Goal: Task Accomplishment & Management: Manage account settings

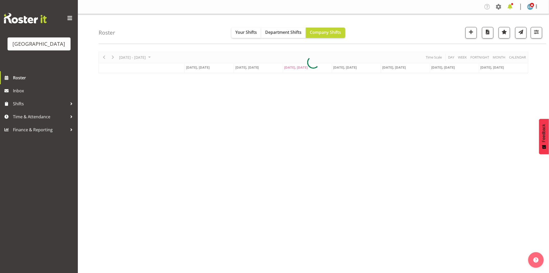
click at [510, 6] on span at bounding box center [510, 7] width 8 height 8
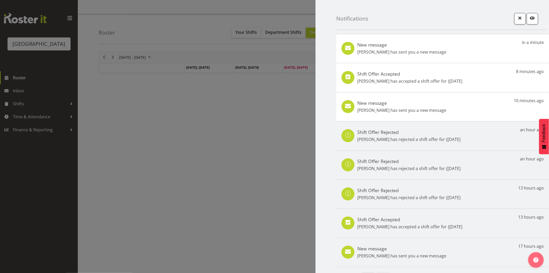
click at [426, 115] on div "New message Mai Reglos has sent you a new message 10 minutes ago" at bounding box center [443, 106] width 213 height 29
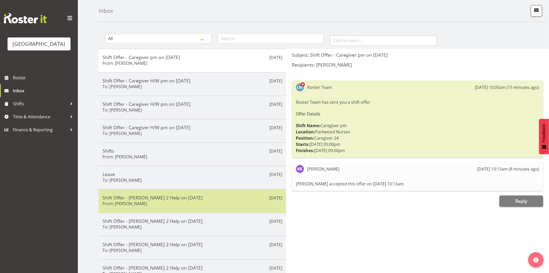
scroll to position [53, 0]
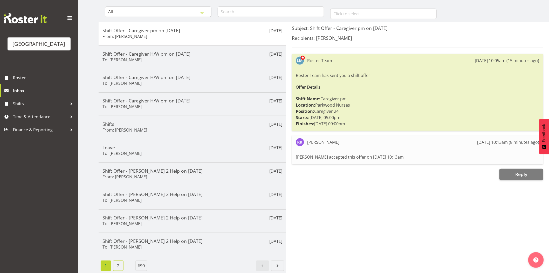
click at [120, 262] on link "2" at bounding box center [118, 265] width 10 height 10
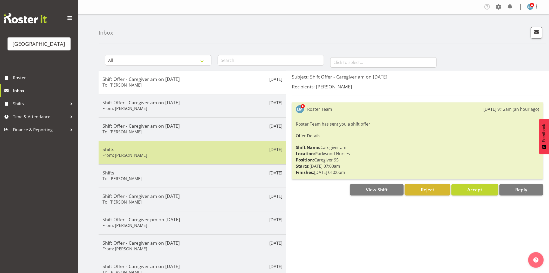
click at [148, 155] on div "Shifts From: Mai Reglos" at bounding box center [193, 152] width 180 height 13
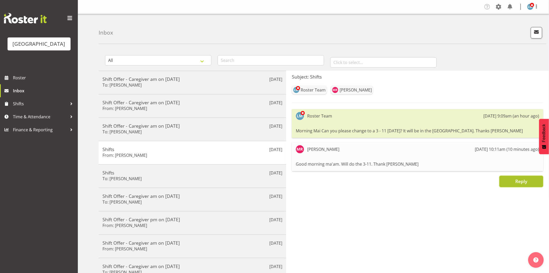
click at [512, 184] on button "Reply" at bounding box center [522, 181] width 44 height 11
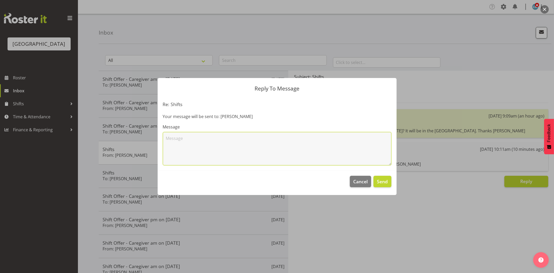
click at [226, 148] on textarea at bounding box center [277, 148] width 229 height 33
type textarea "Thank you"
click at [383, 181] on span "Send" at bounding box center [382, 181] width 11 height 7
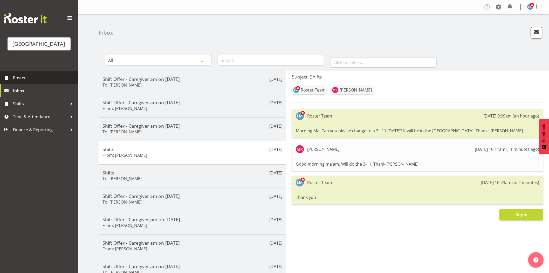
click at [25, 82] on span "Roster" at bounding box center [44, 78] width 62 height 8
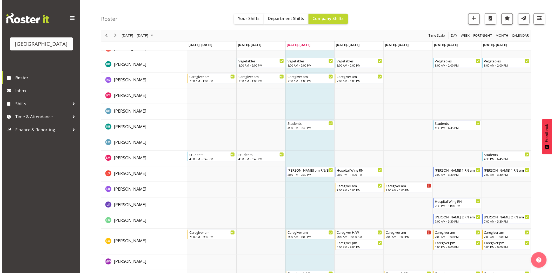
scroll to position [1096, 0]
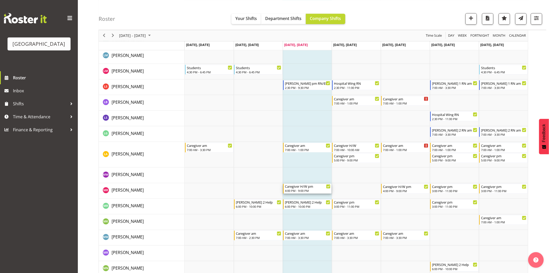
click at [301, 188] on div "Caregiver H/W pm" at bounding box center [308, 186] width 46 height 5
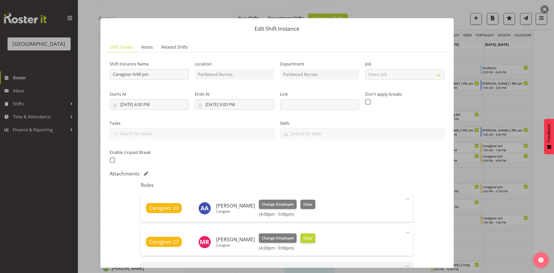
scroll to position [58, 0]
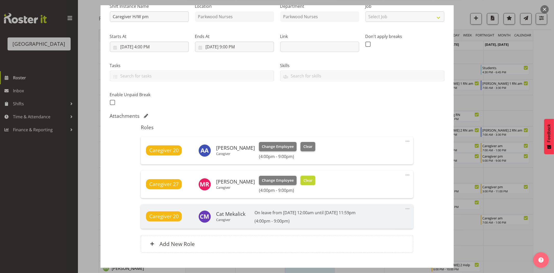
click at [306, 182] on span "Clear" at bounding box center [307, 180] width 9 height 6
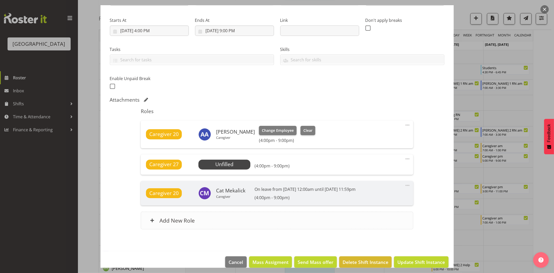
scroll to position [82, 0]
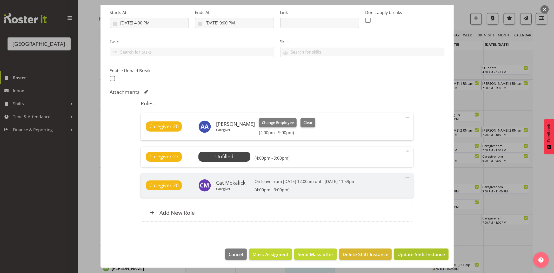
click at [433, 251] on span "Update Shift Instance" at bounding box center [421, 254] width 48 height 7
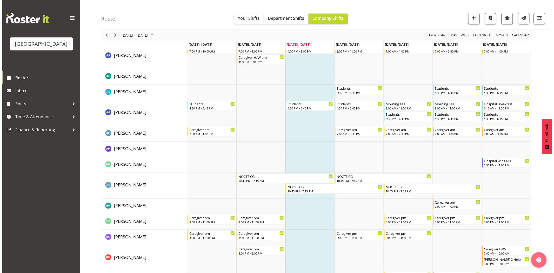
scroll to position [0, 0]
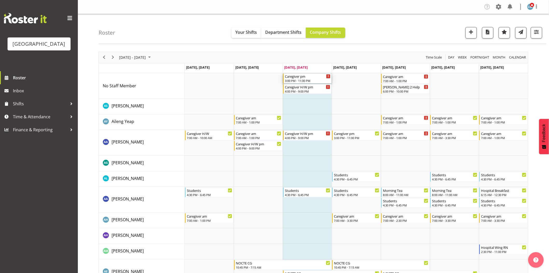
click at [299, 77] on div "Caregiver pm" at bounding box center [308, 75] width 46 height 5
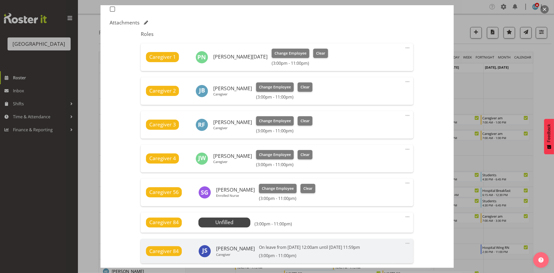
scroll to position [202, 0]
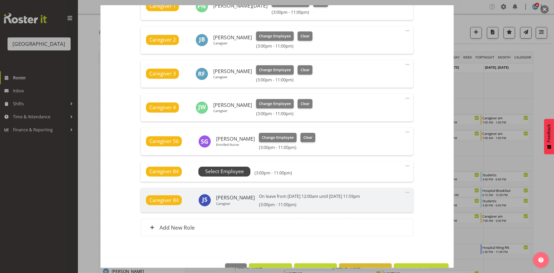
click at [233, 171] on span "Select Employee" at bounding box center [224, 171] width 39 height 8
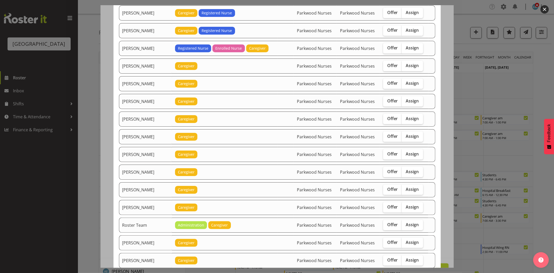
scroll to position [519, 0]
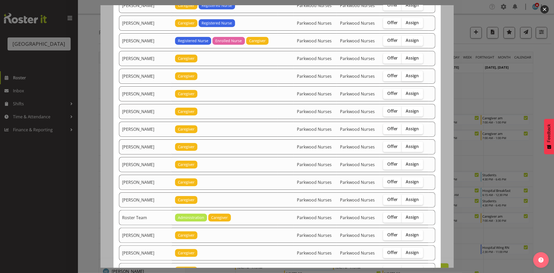
click at [411, 78] on span "Assign" at bounding box center [412, 75] width 13 height 5
click at [405, 77] on input "Assign" at bounding box center [403, 75] width 3 height 3
checkbox input "true"
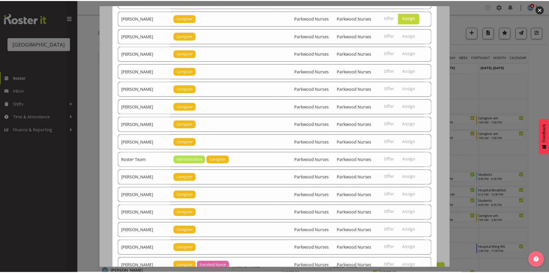
scroll to position [617, 0]
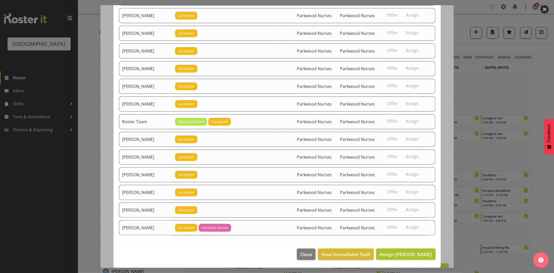
click at [421, 254] on span "Assign Mai Reglos" at bounding box center [405, 254] width 52 height 6
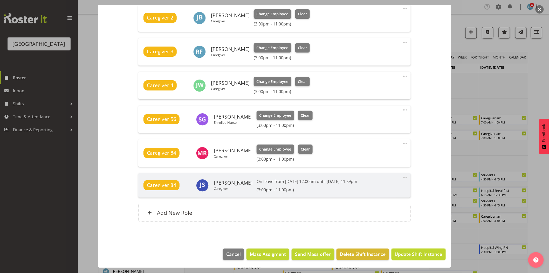
click at [420, 254] on span "Update Shift Instance" at bounding box center [419, 253] width 48 height 7
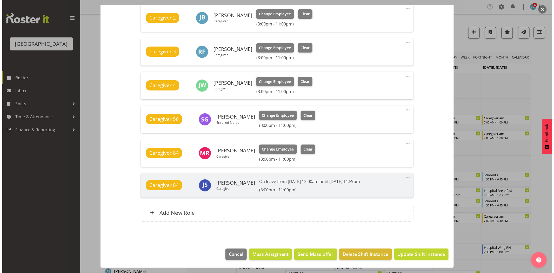
scroll to position [203, 0]
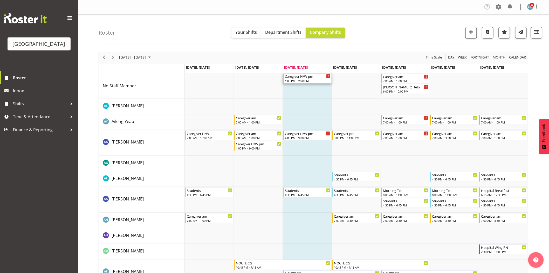
click at [302, 81] on div "4:00 PM - 9:00 PM" at bounding box center [308, 80] width 46 height 4
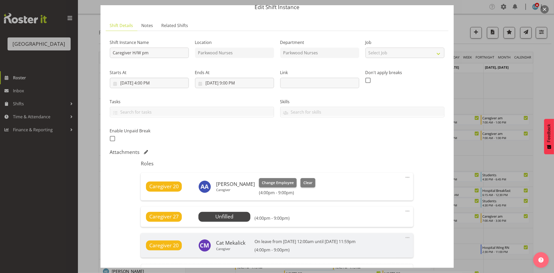
scroll to position [58, 0]
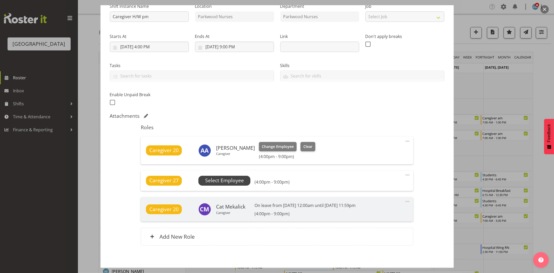
click at [217, 177] on span "Select Employee" at bounding box center [224, 181] width 39 height 8
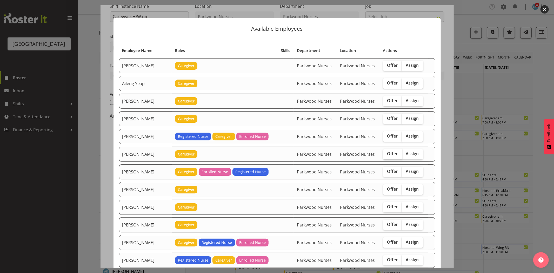
click at [391, 151] on span "Offer" at bounding box center [392, 153] width 11 height 5
click at [386, 152] on input "Offer" at bounding box center [384, 153] width 3 height 3
checkbox input "true"
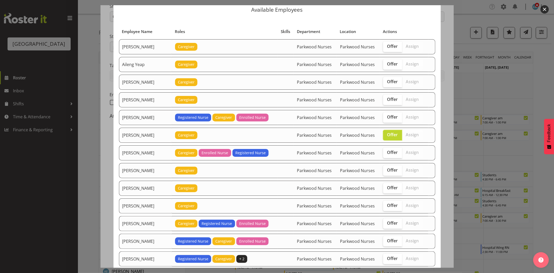
scroll to position [29, 0]
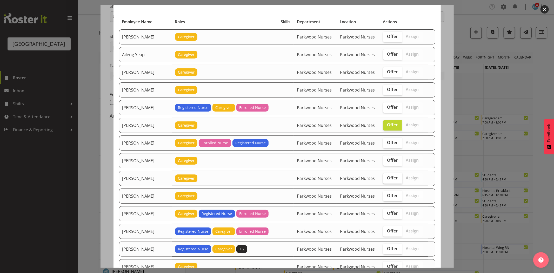
click at [393, 178] on span "Offer" at bounding box center [392, 177] width 11 height 5
click at [386, 178] on input "Offer" at bounding box center [384, 177] width 3 height 3
checkbox input "true"
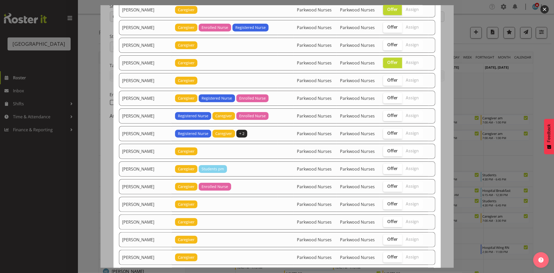
scroll to position [173, 0]
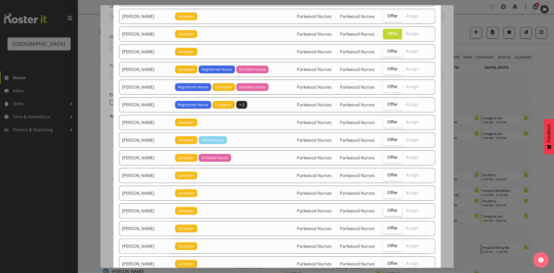
click at [391, 211] on span "Offer" at bounding box center [392, 209] width 11 height 5
click at [386, 211] on input "Offer" at bounding box center [384, 210] width 3 height 3
checkbox input "true"
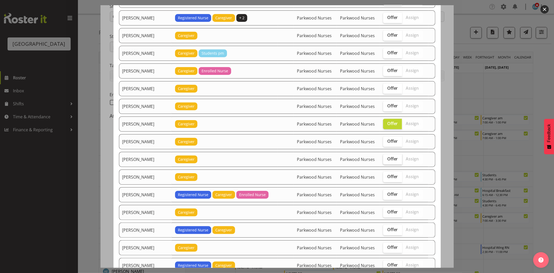
click at [390, 157] on span "Offer" at bounding box center [392, 158] width 11 height 5
click at [386, 157] on input "Offer" at bounding box center [384, 158] width 3 height 3
checkbox input "true"
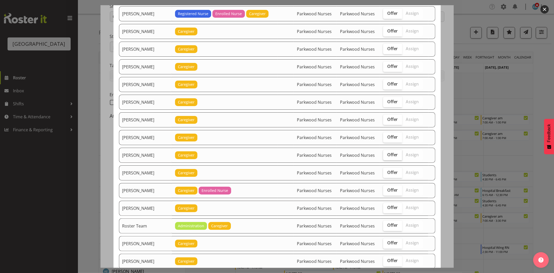
scroll to position [664, 0]
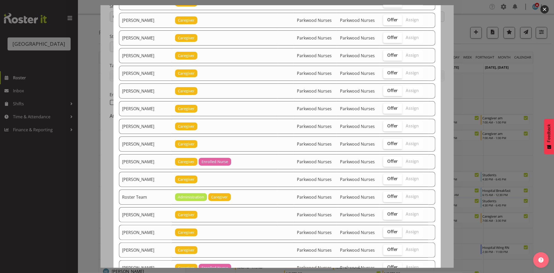
click at [393, 232] on span "Offer" at bounding box center [392, 231] width 11 height 5
click at [386, 232] on input "Offer" at bounding box center [384, 231] width 3 height 3
checkbox input "true"
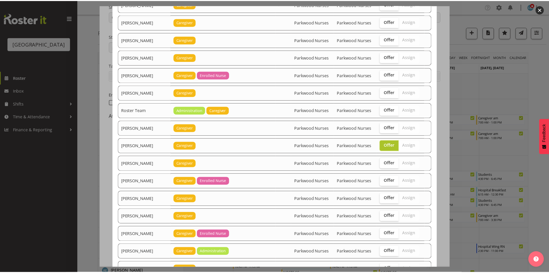
scroll to position [808, 0]
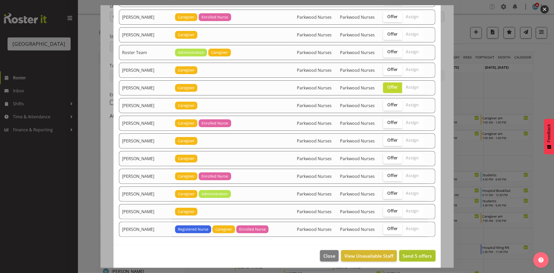
click at [403, 258] on span "Send 5 offers" at bounding box center [417, 255] width 29 height 6
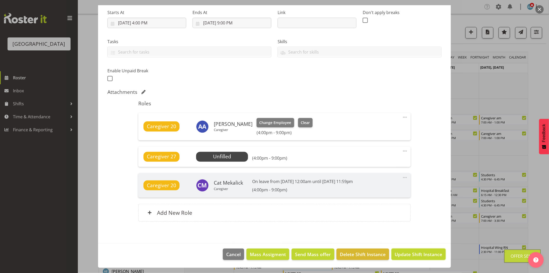
click at [398, 254] on span "Update Shift Instance" at bounding box center [419, 254] width 48 height 7
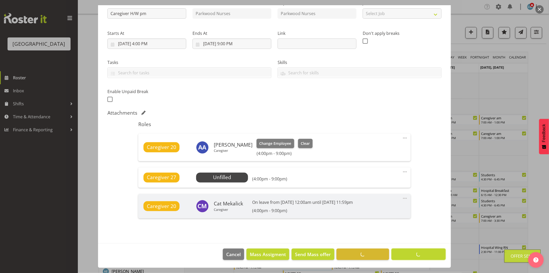
scroll to position [61, 0]
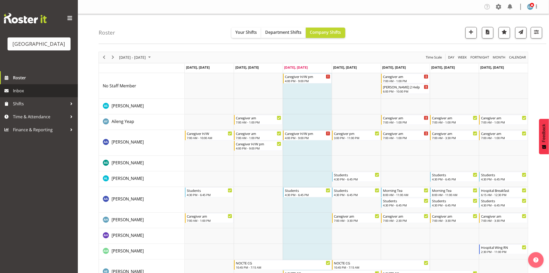
click at [16, 95] on span "Inbox" at bounding box center [44, 91] width 62 height 8
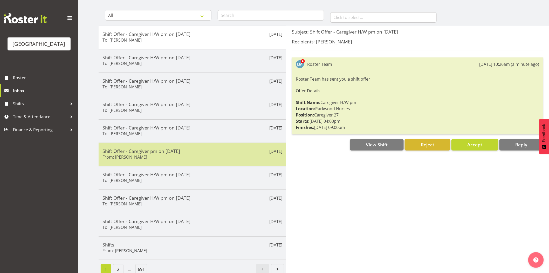
scroll to position [53, 0]
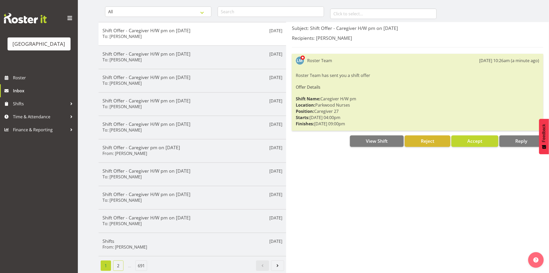
click at [118, 260] on link "2" at bounding box center [118, 265] width 10 height 10
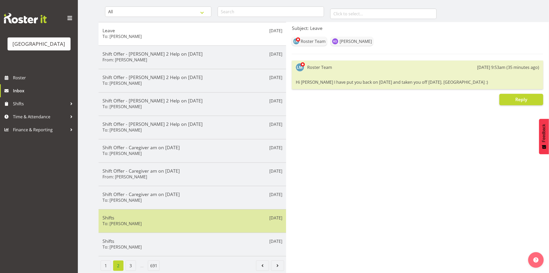
click at [141, 215] on h5 "Shifts" at bounding box center [193, 218] width 180 height 6
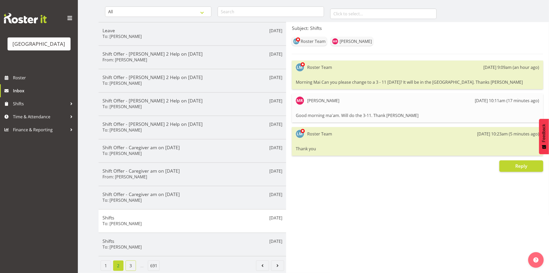
click at [135, 260] on link "3" at bounding box center [131, 265] width 10 height 10
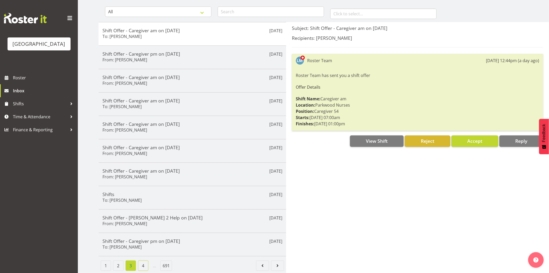
click at [141, 263] on link "4" at bounding box center [143, 265] width 10 height 10
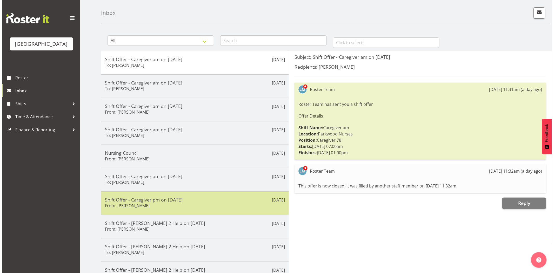
scroll to position [29, 0]
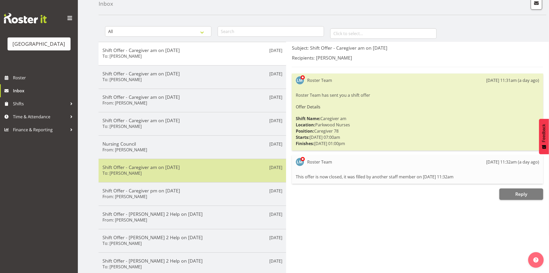
click at [124, 172] on h6 "To: Mai Reglos" at bounding box center [122, 172] width 39 height 5
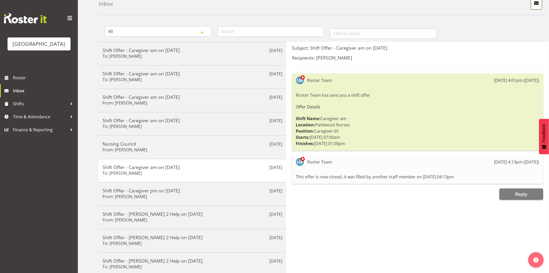
click at [540, 4] on span "button" at bounding box center [537, 3] width 7 height 7
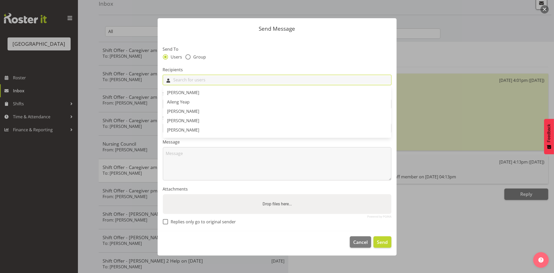
click at [219, 80] on input "text" at bounding box center [277, 80] width 228 height 8
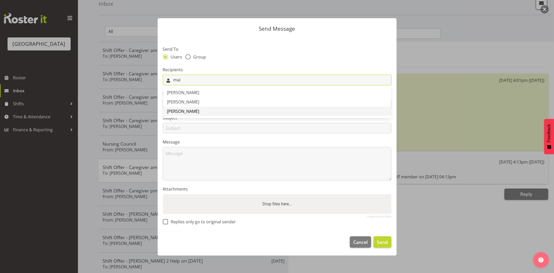
type input "mai"
click at [187, 110] on span "[PERSON_NAME]" at bounding box center [183, 111] width 32 height 6
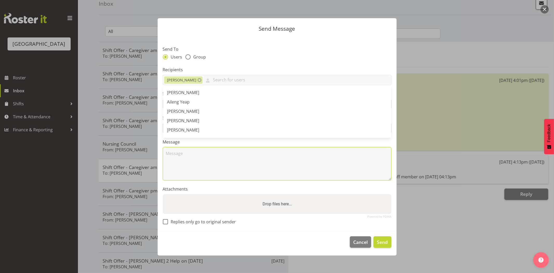
click at [183, 158] on textarea at bounding box center [277, 163] width 229 height 33
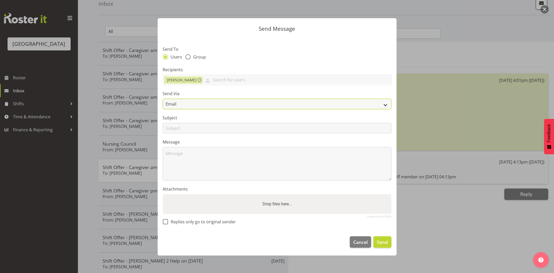
click at [182, 105] on select "Email SMS" at bounding box center [277, 104] width 229 height 10
select select "sms"
click at [163, 99] on select "Email SMS" at bounding box center [277, 104] width 229 height 10
click at [177, 129] on input "text" at bounding box center [277, 128] width 229 height 10
type input "Swap"
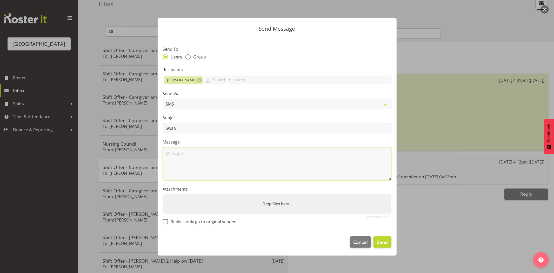
click at [174, 165] on textarea at bounding box center [277, 163] width 229 height 33
type textarea "Hi Mai I have swapped you to 4-9pm on Friday 15th August . Hope this is ok. Tha…"
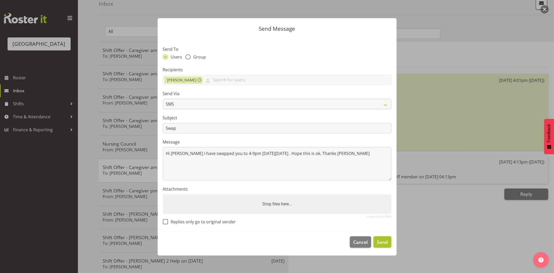
click at [384, 240] on span "Send" at bounding box center [382, 241] width 11 height 7
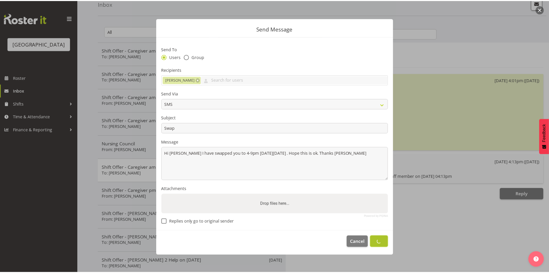
scroll to position [0, 0]
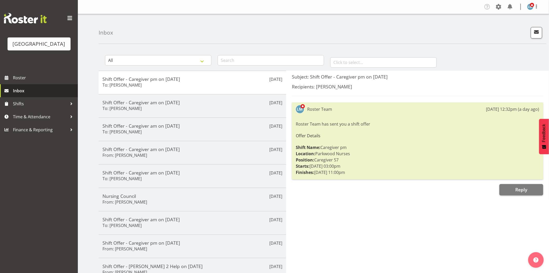
click at [18, 95] on span "Inbox" at bounding box center [44, 91] width 62 height 8
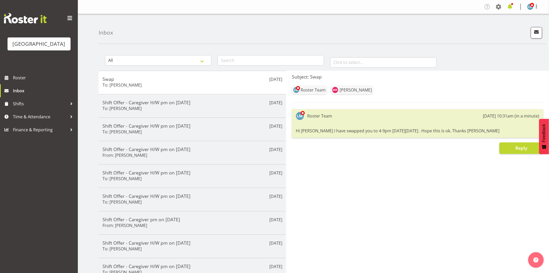
click at [510, 4] on span at bounding box center [510, 7] width 8 height 8
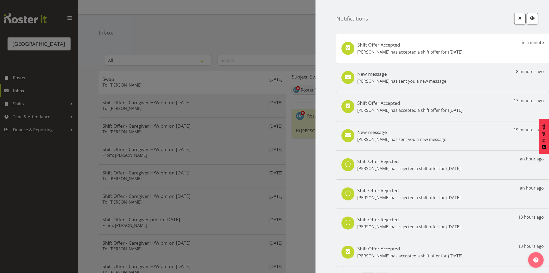
click at [398, 52] on p "Jamilla Lockyer has accepted a shift offer for {13th Aug" at bounding box center [410, 52] width 105 height 6
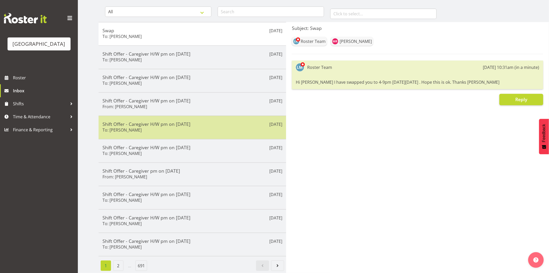
scroll to position [53, 0]
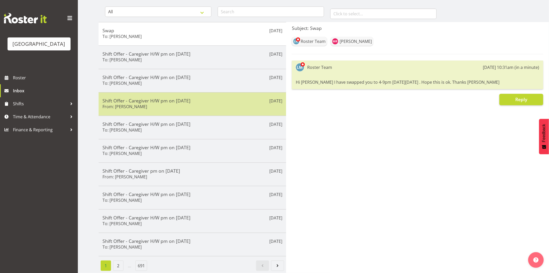
click at [148, 108] on div "Aug 13th Shift Offer - Caregiver H/W pm on 13/08/25 From: Jamilla Lockyer" at bounding box center [193, 103] width 188 height 23
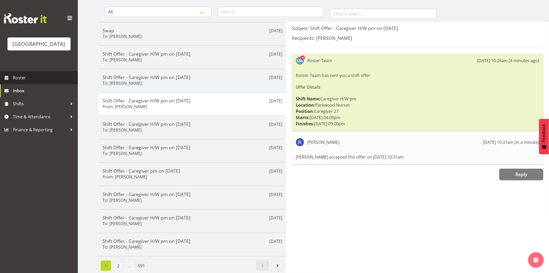
click at [24, 82] on span "Roster" at bounding box center [44, 78] width 62 height 8
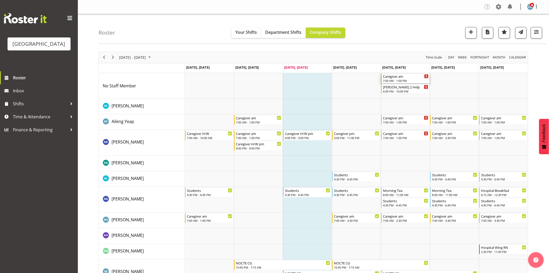
click at [400, 77] on div "Caregiver am" at bounding box center [406, 75] width 46 height 5
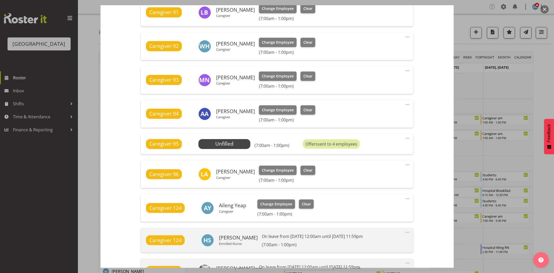
scroll to position [260, 0]
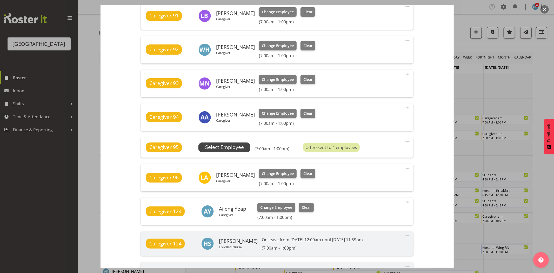
click at [222, 149] on span "Select Employee" at bounding box center [224, 147] width 39 height 8
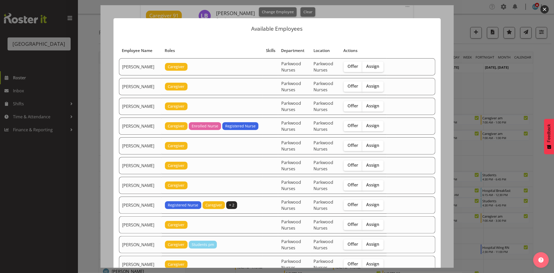
click at [544, 68] on div at bounding box center [277, 136] width 554 height 273
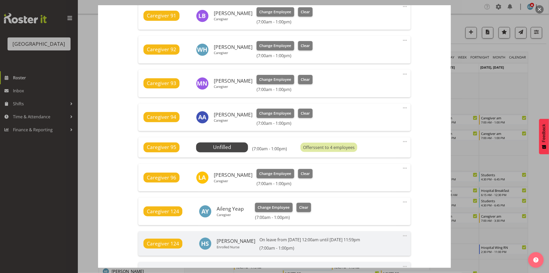
click at [537, 61] on div at bounding box center [274, 136] width 549 height 273
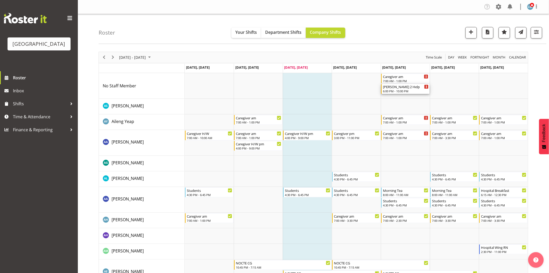
click at [398, 91] on div "6:00 PM - 10:00 PM" at bounding box center [406, 91] width 46 height 4
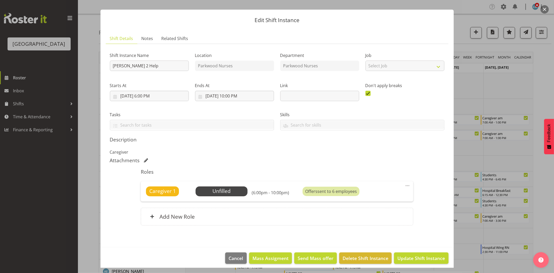
scroll to position [12, 0]
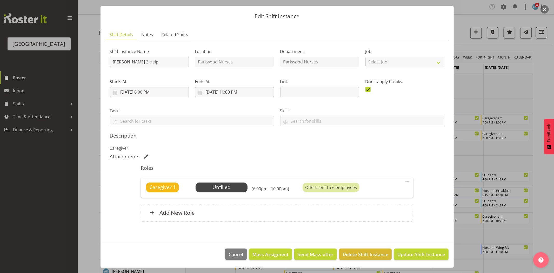
click at [543, 81] on div at bounding box center [277, 136] width 554 height 273
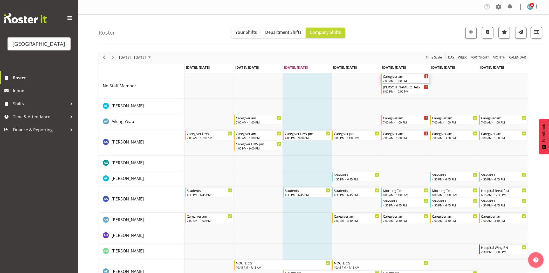
click at [391, 78] on div "Caregiver am" at bounding box center [406, 75] width 46 height 5
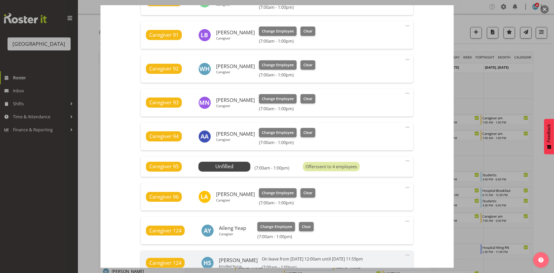
scroll to position [289, 0]
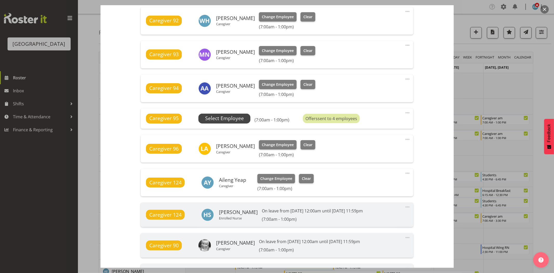
click at [238, 119] on span "Select Employee" at bounding box center [224, 119] width 39 height 8
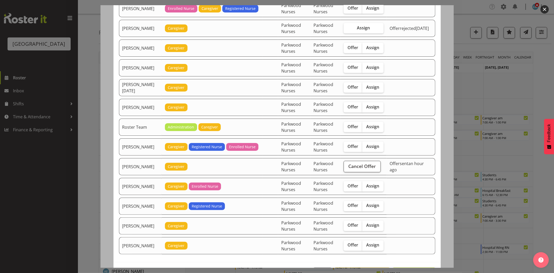
scroll to position [635, 0]
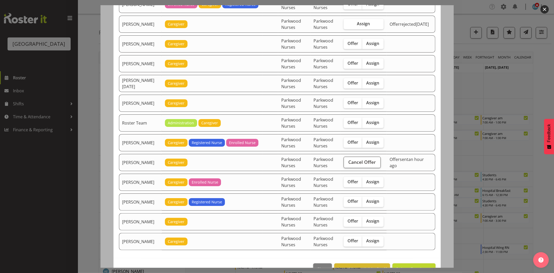
click at [549, 92] on div at bounding box center [277, 136] width 554 height 273
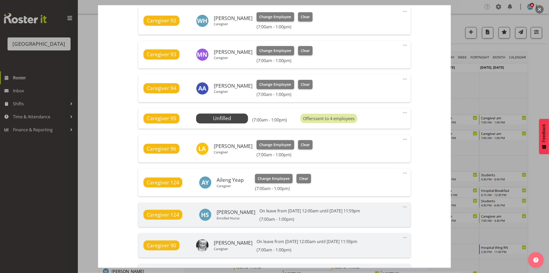
click at [533, 86] on div at bounding box center [274, 136] width 549 height 273
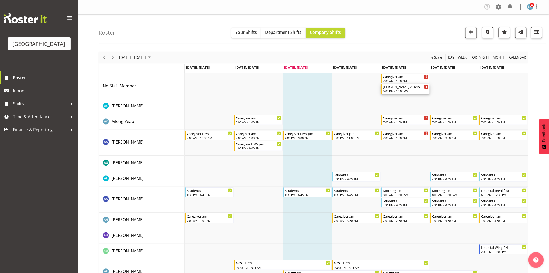
click at [417, 88] on div "[PERSON_NAME] 2 Help" at bounding box center [406, 86] width 46 height 5
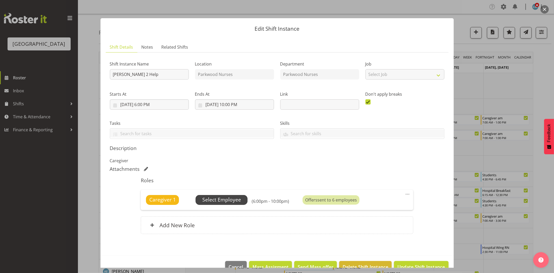
click at [233, 198] on span "Select Employee" at bounding box center [221, 200] width 39 height 8
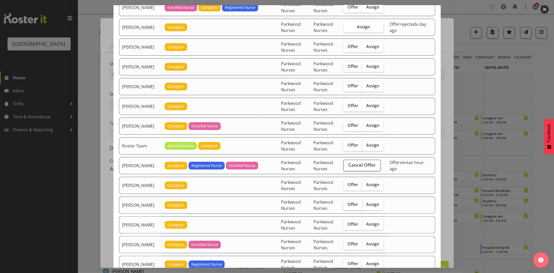
scroll to position [808, 0]
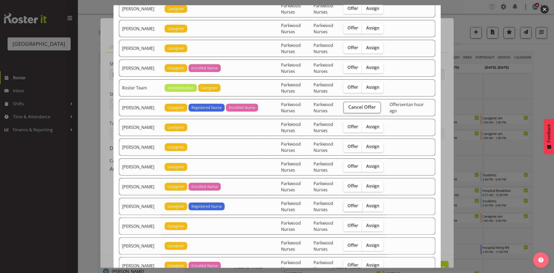
click at [357, 211] on label "Offer" at bounding box center [352, 206] width 19 height 10
click at [347, 207] on input "Offer" at bounding box center [344, 205] width 3 height 3
checkbox input "true"
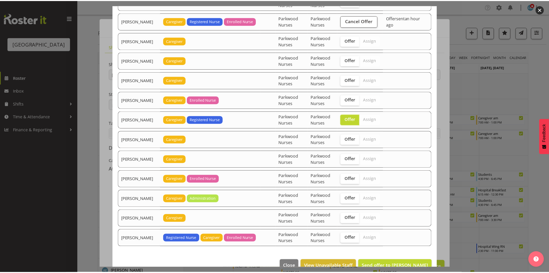
scroll to position [909, 0]
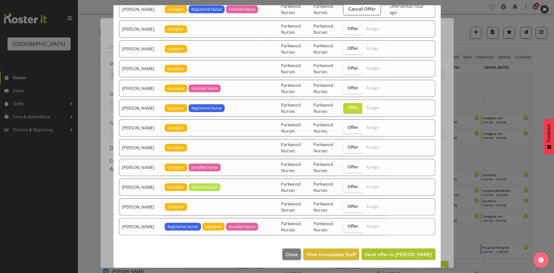
click at [404, 251] on span "Send offer to Suzanne Goodwin" at bounding box center [398, 254] width 67 height 6
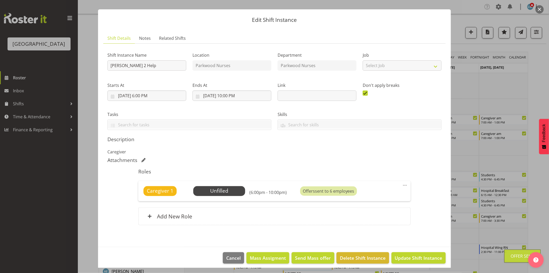
scroll to position [12, 0]
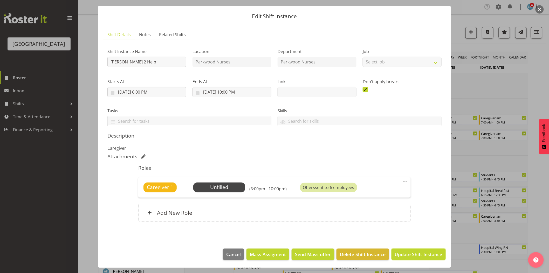
click at [404, 251] on span "Update Shift Instance" at bounding box center [419, 254] width 48 height 7
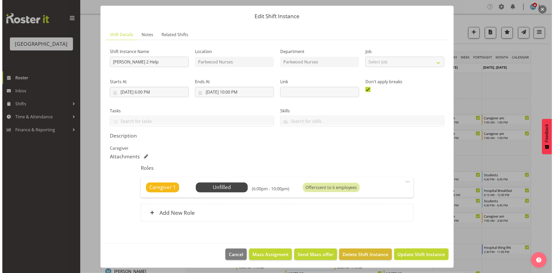
scroll to position [0, 0]
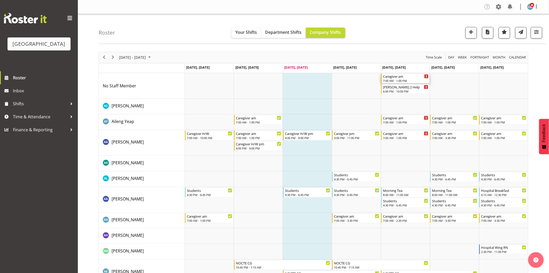
click at [400, 81] on div "7:00 AM - 1:00 PM" at bounding box center [406, 80] width 46 height 4
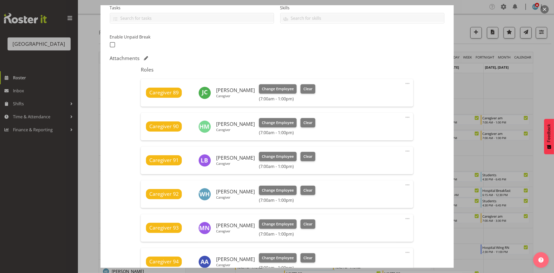
scroll to position [260, 0]
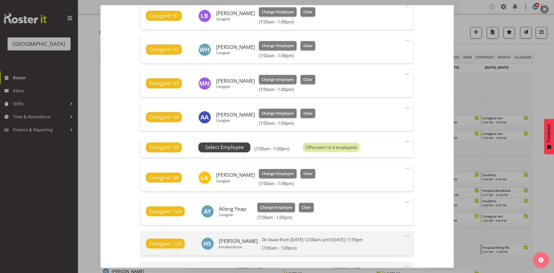
click at [233, 149] on span "Select Employee" at bounding box center [224, 147] width 39 height 8
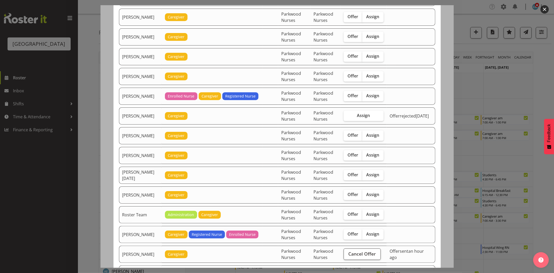
scroll to position [548, 0]
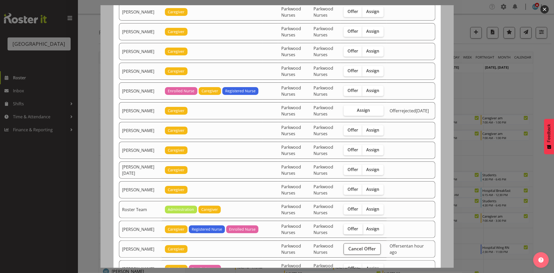
click at [352, 231] on span "Offer" at bounding box center [353, 228] width 11 height 5
click at [347, 230] on input "Offer" at bounding box center [345, 228] width 3 height 3
checkbox input "true"
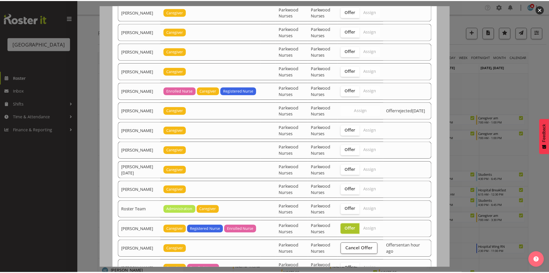
scroll to position [652, 0]
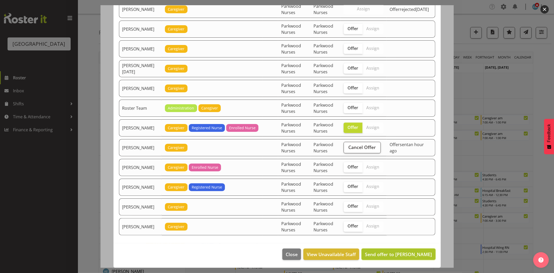
click at [416, 252] on span "Send offer to Ruth Flavell" at bounding box center [398, 254] width 67 height 6
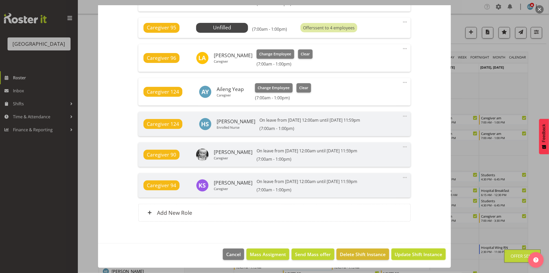
click at [415, 252] on span "Update Shift Instance" at bounding box center [419, 254] width 48 height 7
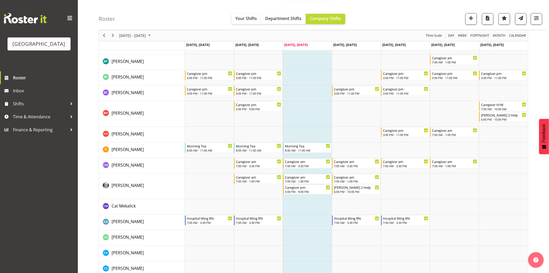
scroll to position [0, 0]
